Goal: Check status: Check status

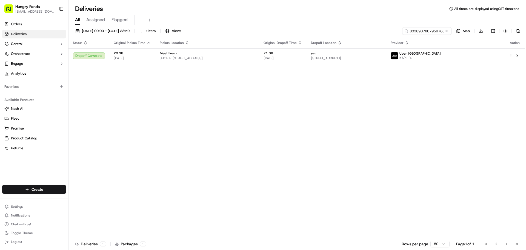
click at [431, 32] on input "8038907807959766321621" at bounding box center [426, 31] width 49 height 8
type input "7231926027853793631760"
click at [420, 113] on div "Status Original Pickup Time Pickup Location Original Dropoff Time Dropoff Locat…" at bounding box center [296, 137] width 456 height 200
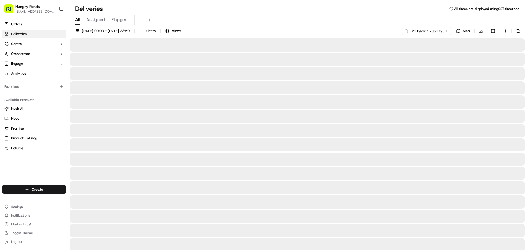
click at [476, 58] on div at bounding box center [297, 59] width 455 height 13
click at [476, 57] on div at bounding box center [297, 59] width 455 height 13
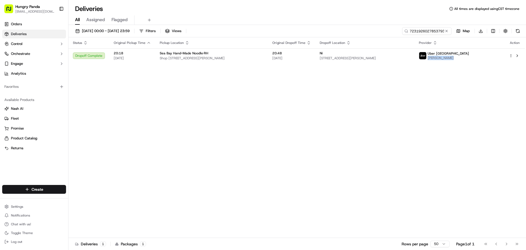
click at [469, 57] on span "[PERSON_NAME]" at bounding box center [448, 58] width 41 height 4
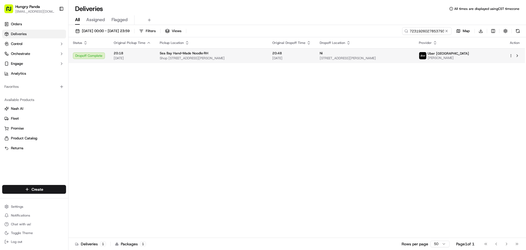
click at [460, 53] on span "Uber [GEOGRAPHIC_DATA]" at bounding box center [448, 53] width 41 height 4
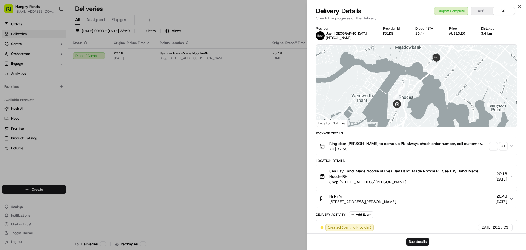
click at [494, 148] on span "button" at bounding box center [494, 146] width 8 height 8
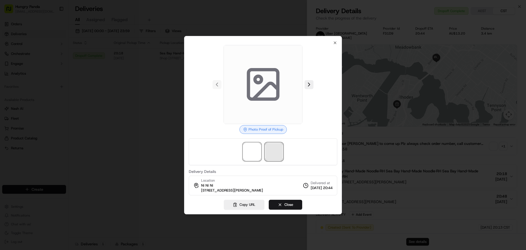
click at [278, 156] on span at bounding box center [274, 152] width 18 height 18
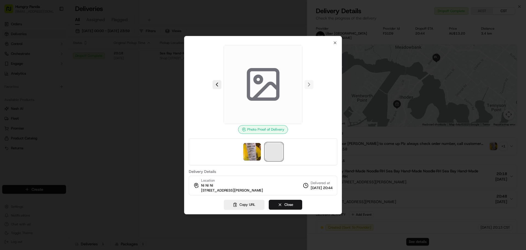
click at [278, 156] on span at bounding box center [274, 152] width 18 height 18
click at [241, 155] on div at bounding box center [263, 151] width 148 height 27
click at [250, 148] on img at bounding box center [252, 152] width 18 height 18
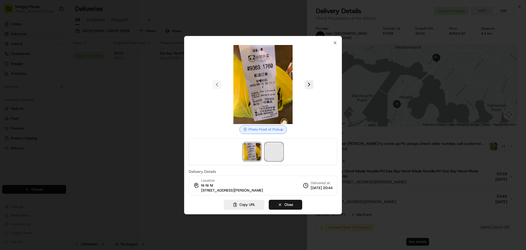
click at [280, 153] on span at bounding box center [274, 152] width 18 height 18
